Goal: Transaction & Acquisition: Purchase product/service

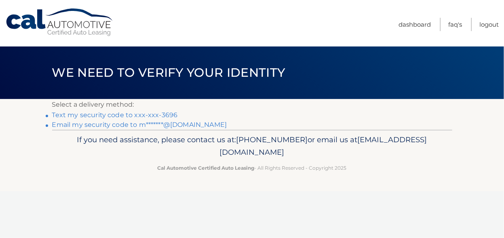
click at [132, 114] on link "Text my security code to xxx-xxx-3696" at bounding box center [115, 115] width 126 height 8
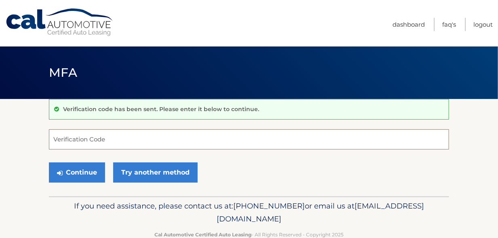
click at [141, 142] on input "Verification Code" at bounding box center [249, 139] width 400 height 20
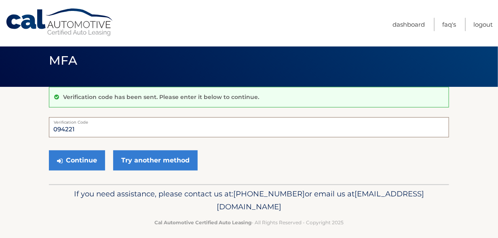
scroll to position [19, 0]
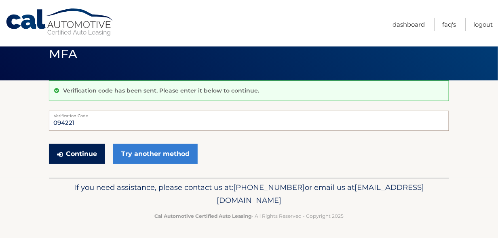
type input "094221"
click at [80, 151] on button "Continue" at bounding box center [77, 154] width 56 height 20
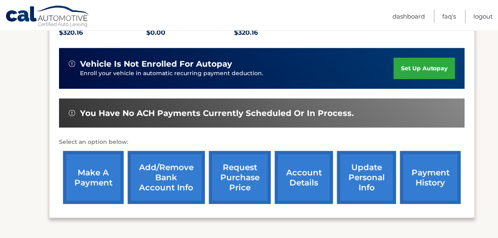
scroll to position [202, 0]
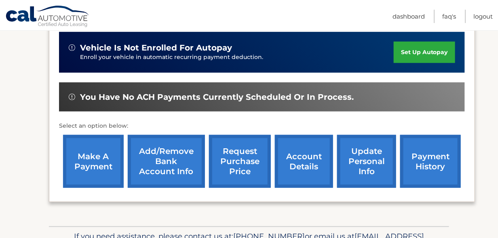
click at [101, 172] on link "make a payment" at bounding box center [93, 161] width 61 height 53
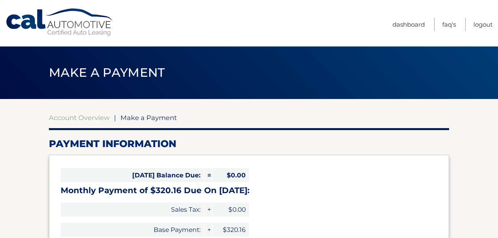
select select "MDRkYzg5YjktZTMwOC00N2MxLWE5ZTktZWE2MGQ0YjU4MDUz"
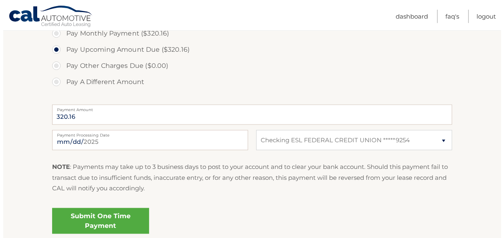
scroll to position [283, 0]
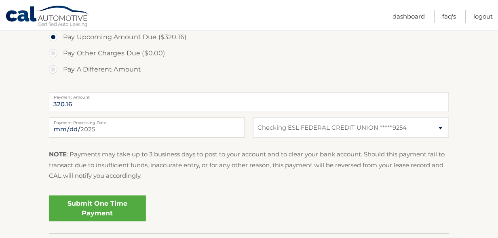
click at [105, 204] on link "Submit One Time Payment" at bounding box center [97, 209] width 97 height 26
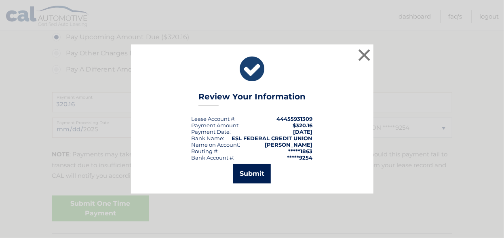
click at [256, 172] on button "Submit" at bounding box center [252, 173] width 38 height 19
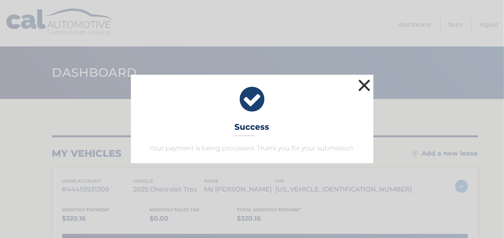
click at [364, 81] on button "×" at bounding box center [364, 85] width 16 height 16
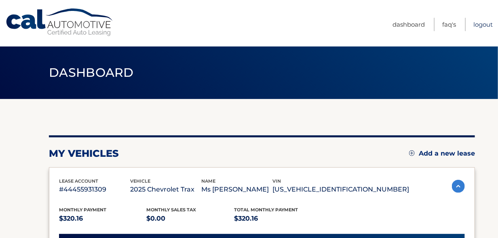
click at [480, 23] on link "Logout" at bounding box center [482, 24] width 19 height 13
